Goal: Task Accomplishment & Management: Manage account settings

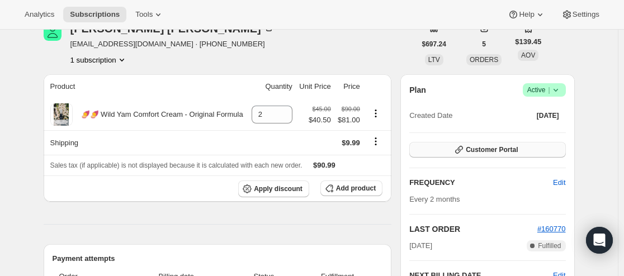
scroll to position [112, 0]
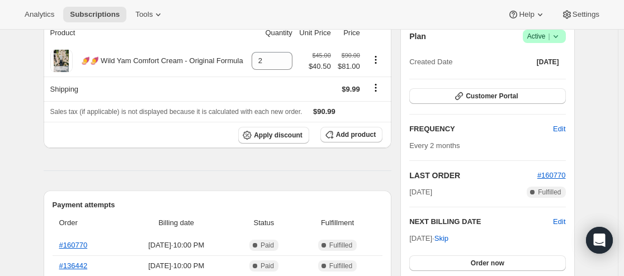
click at [561, 40] on icon at bounding box center [555, 36] width 11 height 11
click at [549, 79] on span "Cancel subscription" at bounding box center [542, 77] width 63 height 8
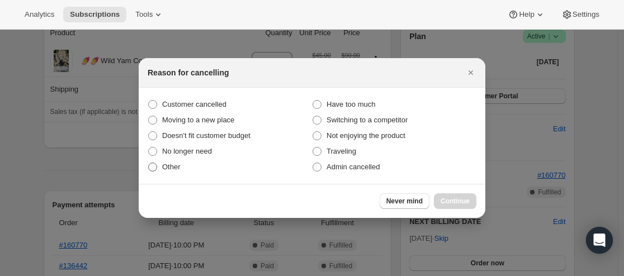
click at [153, 168] on span ":rbk:" at bounding box center [152, 167] width 9 height 9
click at [149, 163] on input "Other" at bounding box center [148, 163] width 1 height 1
radio input "true"
click at [449, 200] on span "Continue" at bounding box center [455, 201] width 29 height 9
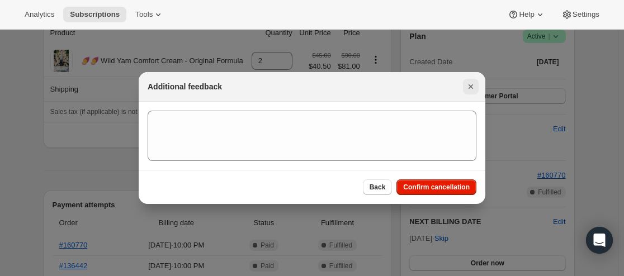
click at [467, 88] on icon "Close" at bounding box center [470, 86] width 11 height 11
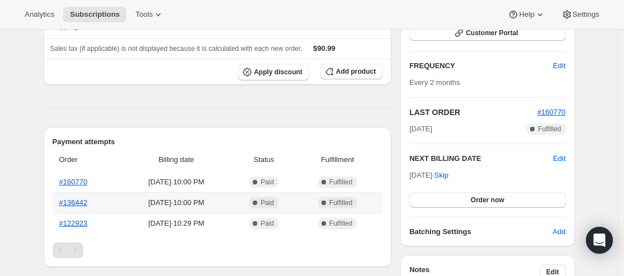
scroll to position [224, 0]
